Goal: Navigation & Orientation: Go to known website

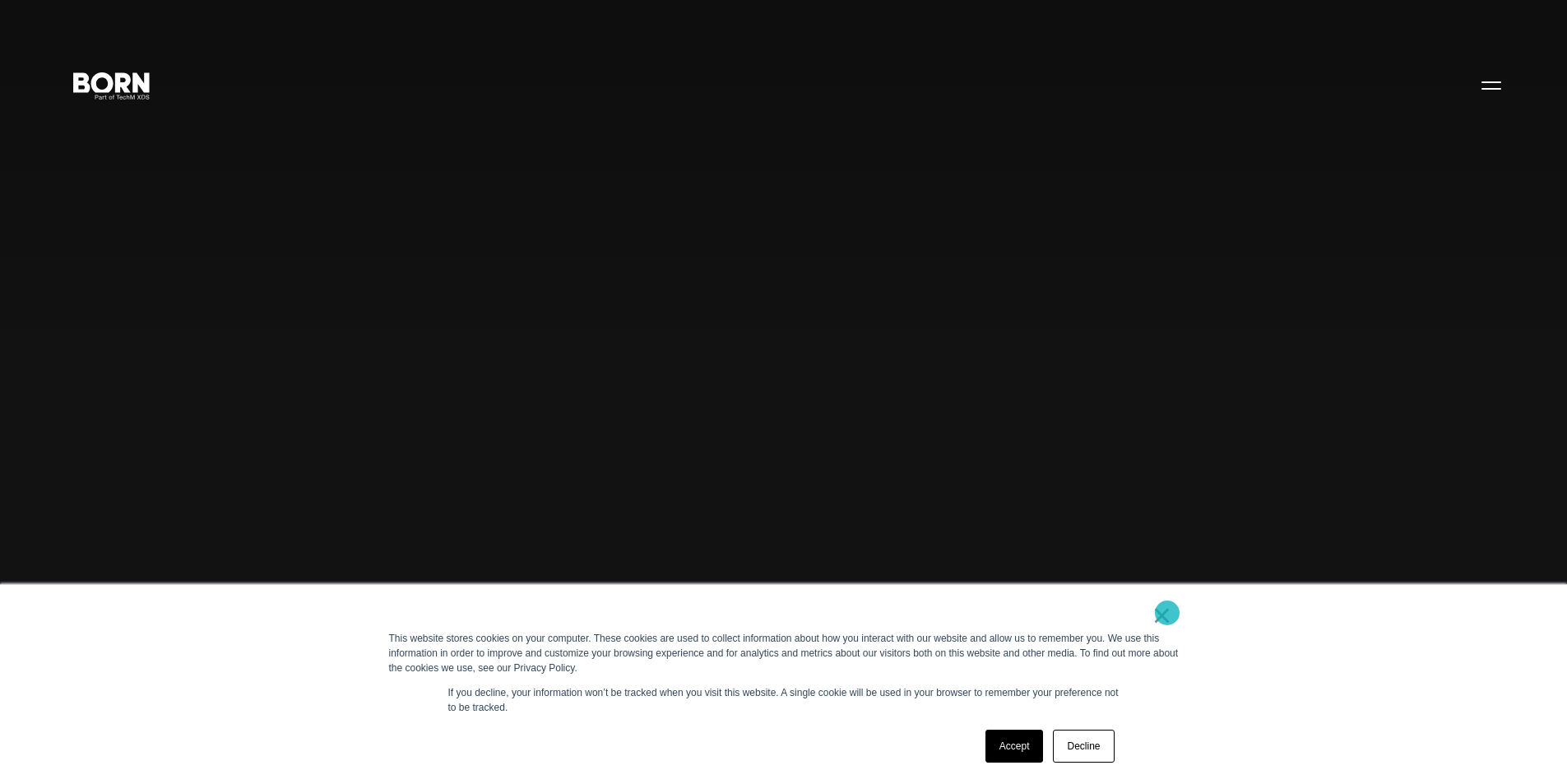
click at [1168, 612] on link "×" at bounding box center [1162, 615] width 19 height 15
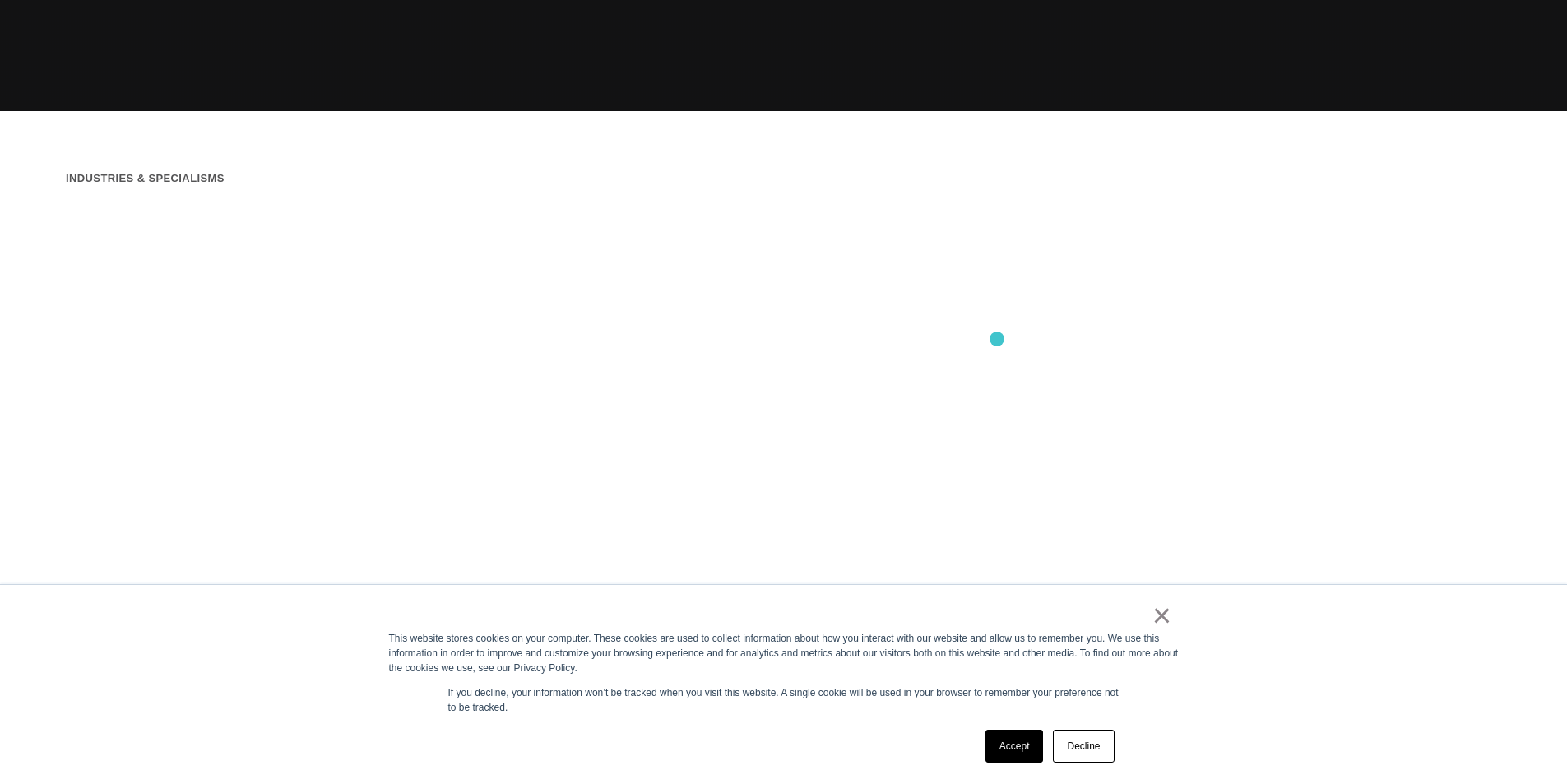
scroll to position [822, 0]
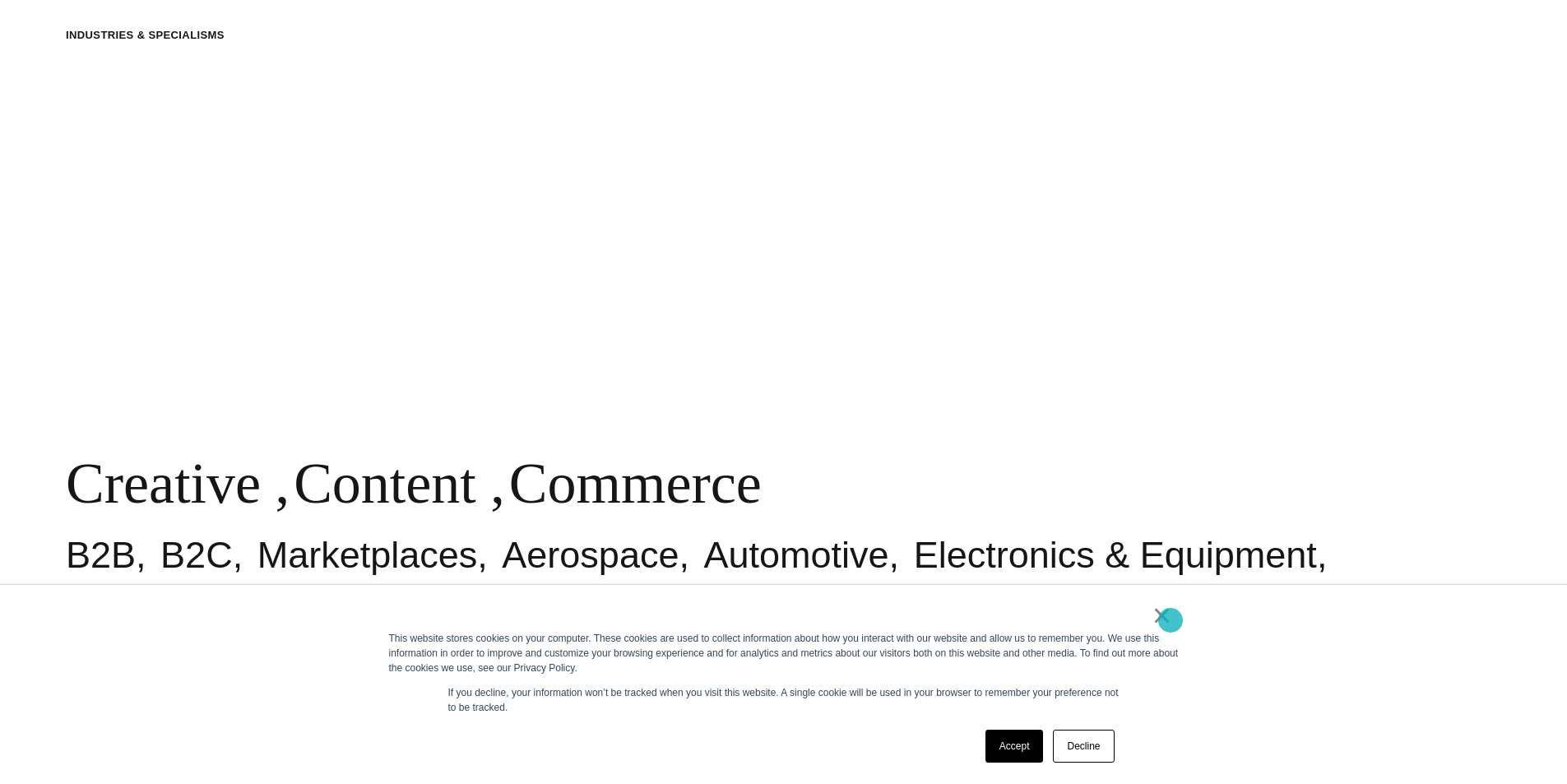
click at [1170, 620] on link "×" at bounding box center [1162, 615] width 19 height 15
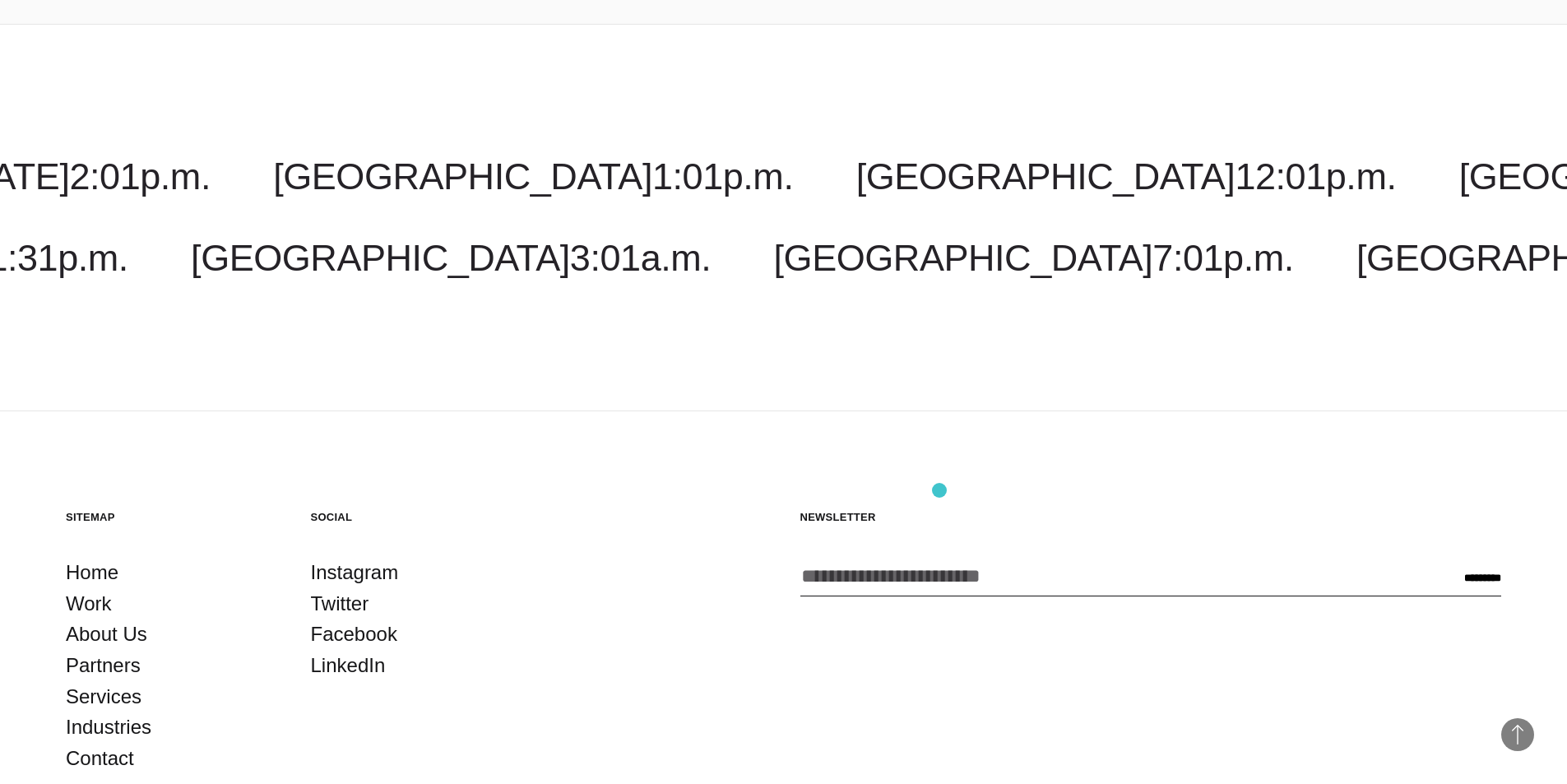
scroll to position [5358, 0]
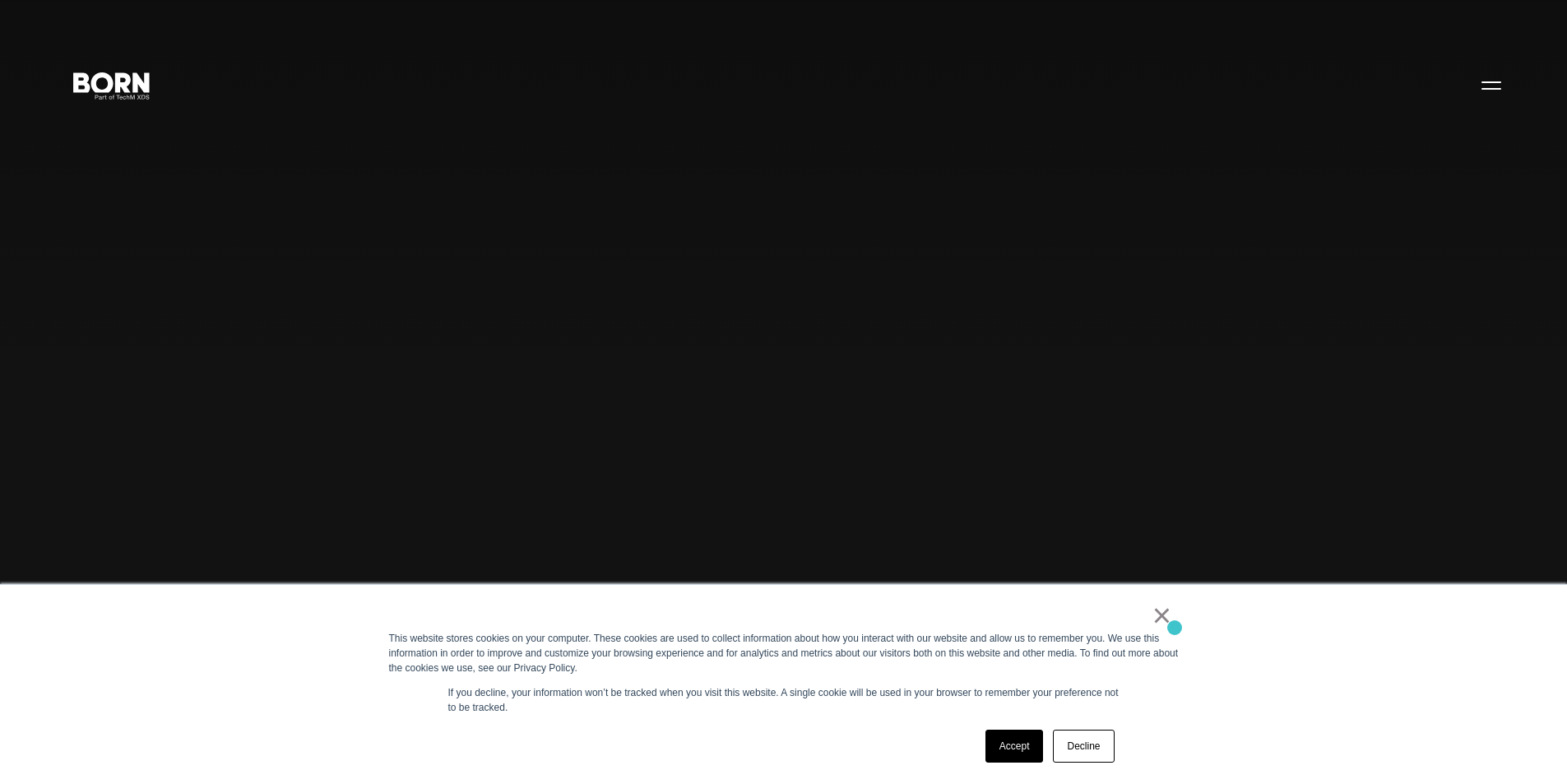
click at [1175, 627] on div "× This website stores cookies on your computer. These cookies are used to colle…" at bounding box center [784, 684] width 822 height 199
click at [1153, 611] on link "×" at bounding box center [1162, 615] width 19 height 15
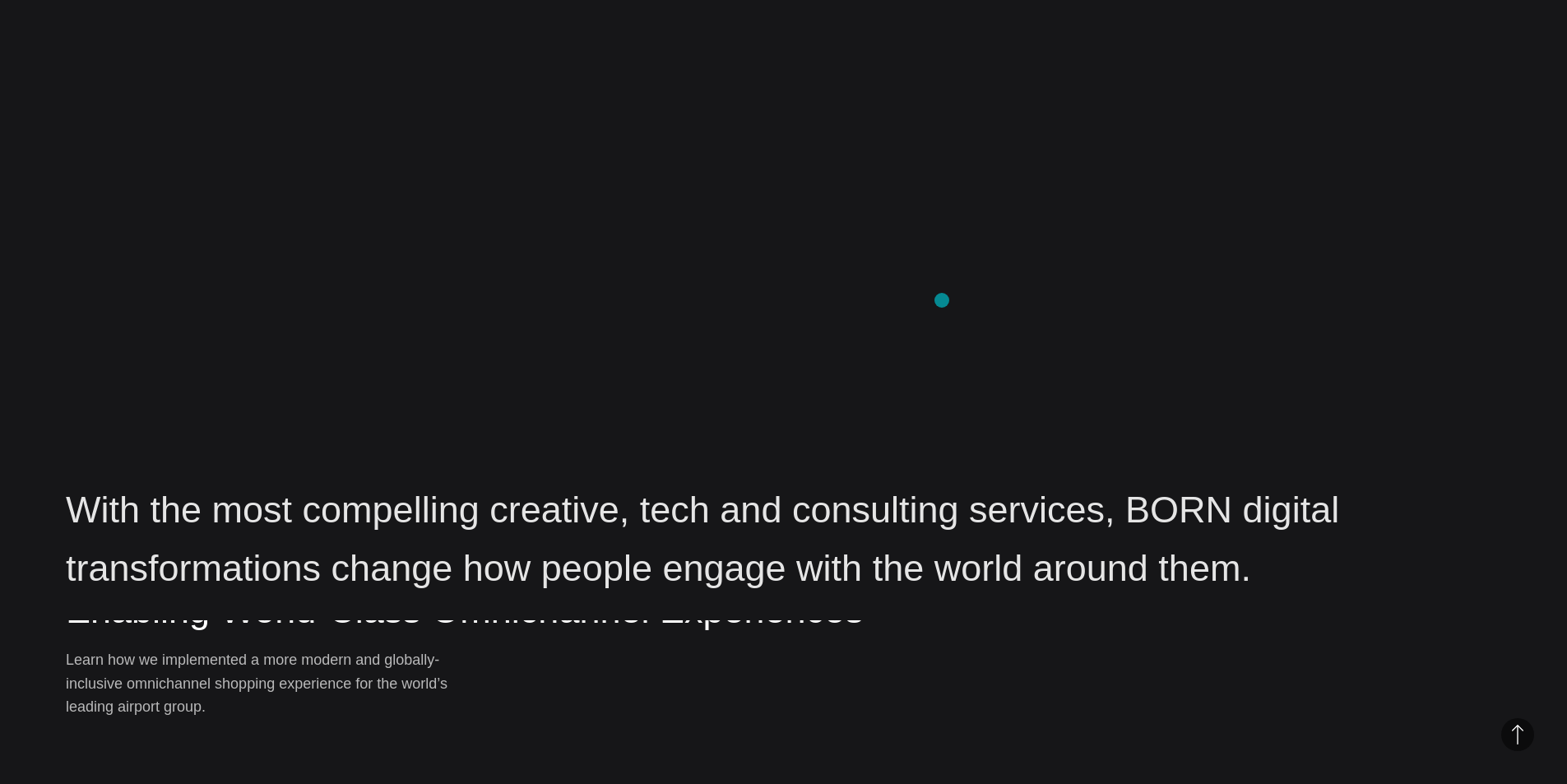
scroll to position [2631, 0]
